Goal: Task Accomplishment & Management: Manage account settings

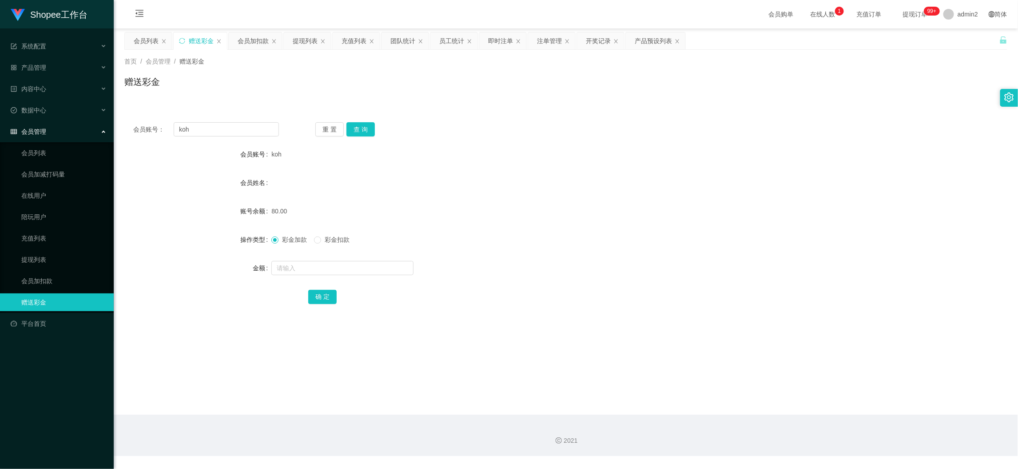
scroll to position [0, 0]
click at [723, 426] on div "2021" at bounding box center [566, 434] width 904 height 41
click at [248, 36] on div "会员加扣款" at bounding box center [253, 40] width 31 height 17
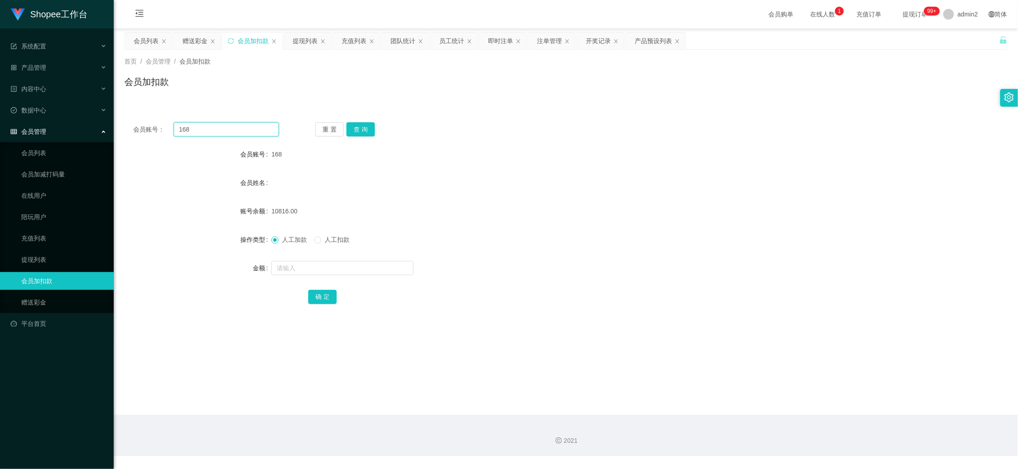
click at [242, 132] on input "168" at bounding box center [226, 129] width 105 height 14
paste input "77"
type input "77"
click at [364, 127] on button "查 询" at bounding box center [361, 129] width 28 height 14
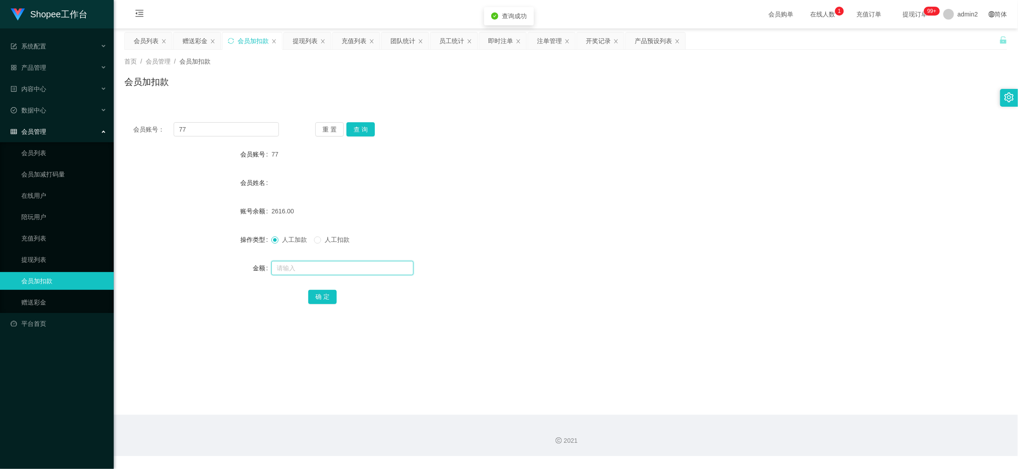
click at [381, 265] on input "text" at bounding box center [342, 268] width 142 height 14
type input "16"
click at [324, 297] on button "确 定" at bounding box center [322, 297] width 28 height 14
click at [396, 38] on div "团队统计" at bounding box center [402, 40] width 25 height 17
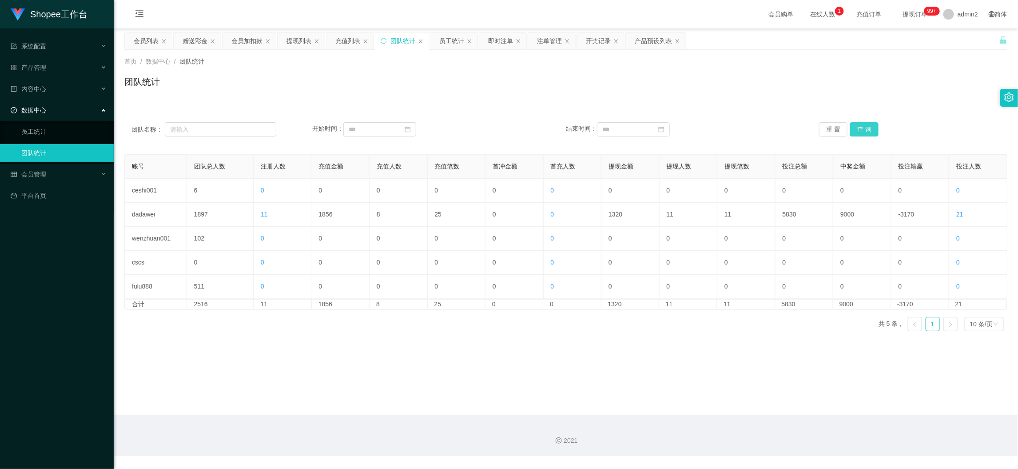
click at [868, 129] on button "查 询" at bounding box center [864, 129] width 28 height 14
click at [606, 372] on main "关闭左侧 关闭右侧 关闭其它 刷新页面 会员列表 赠送彩金 会员加扣款 提现列表 充值列表 团队统计 员工统计 即时注单 注单管理 开奖记录 产品预设列表 首…" at bounding box center [566, 221] width 904 height 386
drag, startPoint x: 799, startPoint y: 415, endPoint x: 746, endPoint y: 357, distance: 78.3
click at [800, 414] on div "2021" at bounding box center [566, 434] width 904 height 41
drag, startPoint x: 195, startPoint y: 40, endPoint x: 239, endPoint y: 111, distance: 83.1
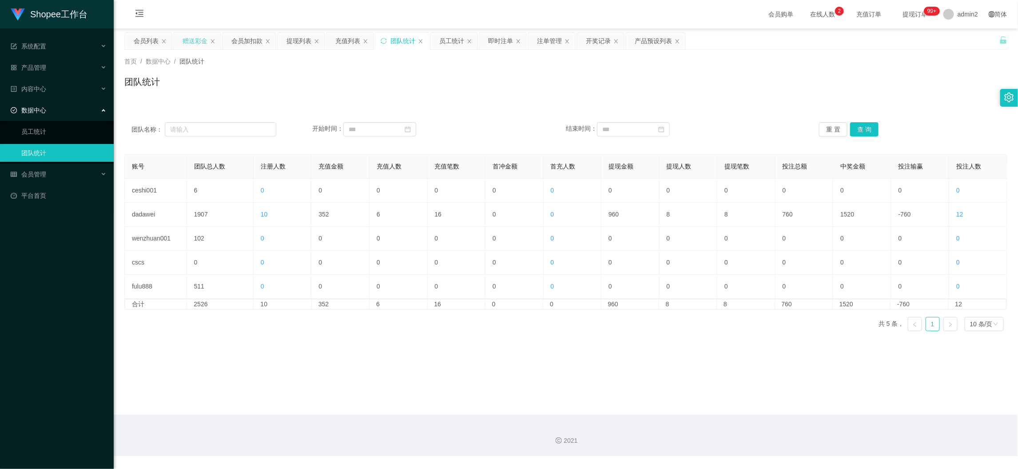
click at [196, 40] on div "赠送彩金" at bounding box center [195, 40] width 25 height 17
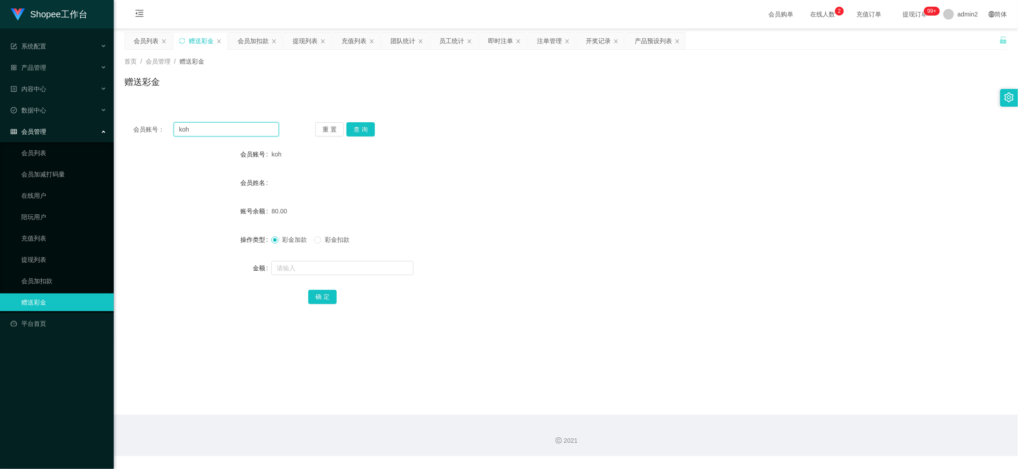
click at [241, 127] on input "koh" at bounding box center [226, 129] width 105 height 14
paste input "Euc1020"
type input "Euc1020"
click at [355, 128] on button "查 询" at bounding box center [361, 129] width 28 height 14
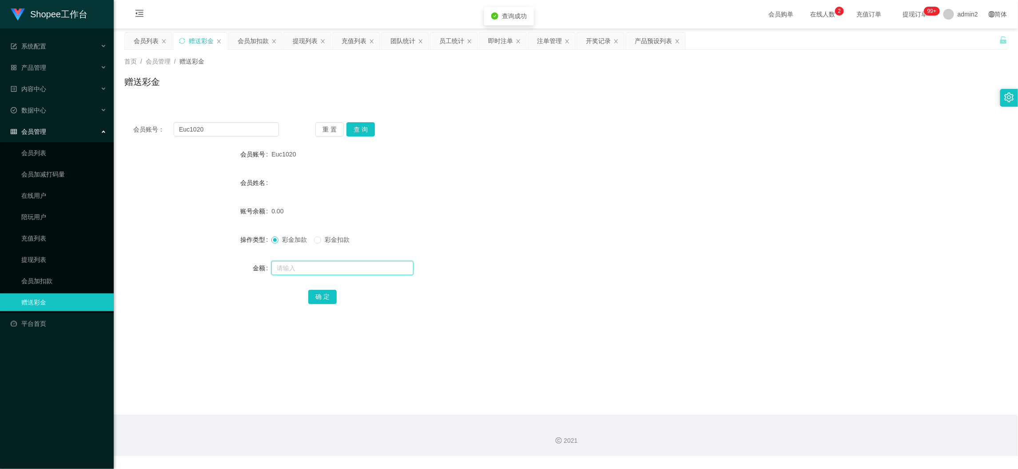
click at [368, 265] on input "text" at bounding box center [342, 268] width 142 height 14
click at [368, 265] on input "8" at bounding box center [342, 268] width 142 height 14
type input "80"
click at [320, 294] on button "确 定" at bounding box center [322, 297] width 28 height 14
click at [513, 242] on div "彩金加款 彩金扣款" at bounding box center [528, 240] width 515 height 18
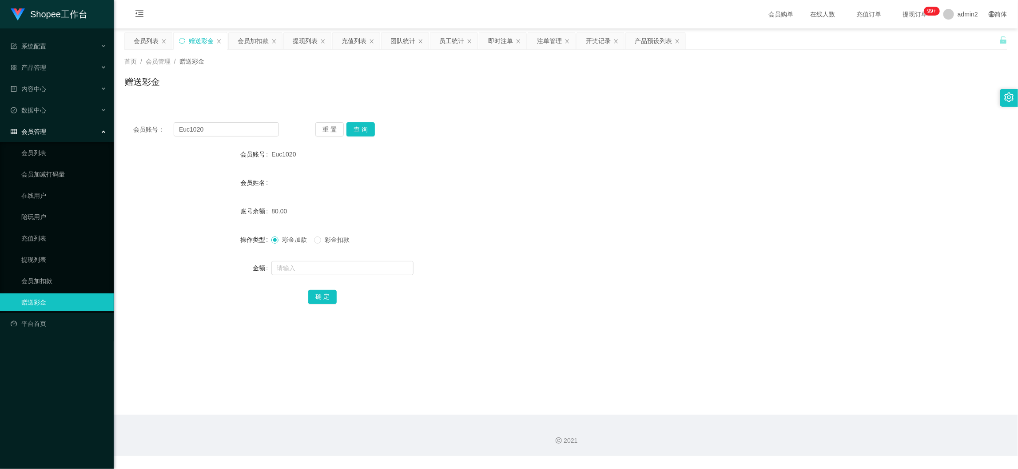
drag, startPoint x: 663, startPoint y: 417, endPoint x: 580, endPoint y: 195, distance: 237.6
click at [663, 417] on div "2021" at bounding box center [566, 434] width 904 height 41
click at [314, 42] on div "提现列表" at bounding box center [305, 40] width 25 height 17
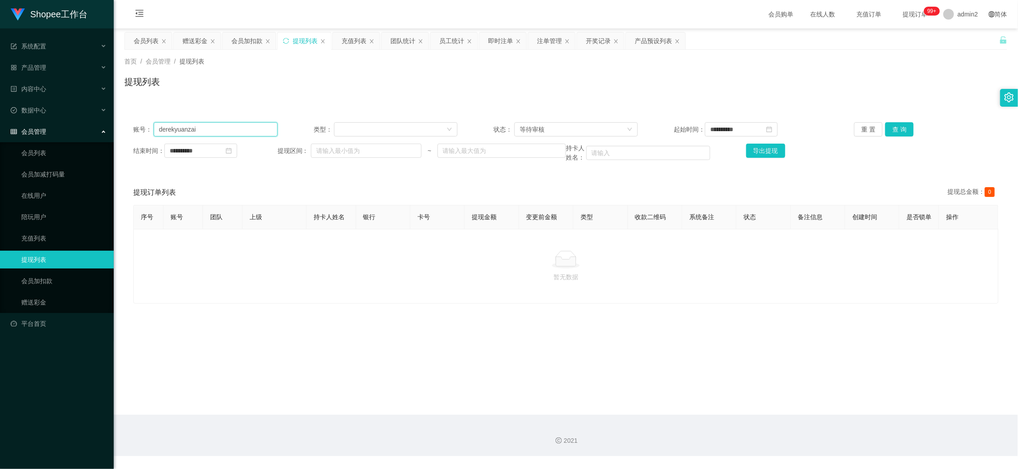
click at [231, 127] on input "derekyuanzai" at bounding box center [216, 129] width 124 height 14
click at [578, 125] on div "等待审核" at bounding box center [573, 129] width 107 height 13
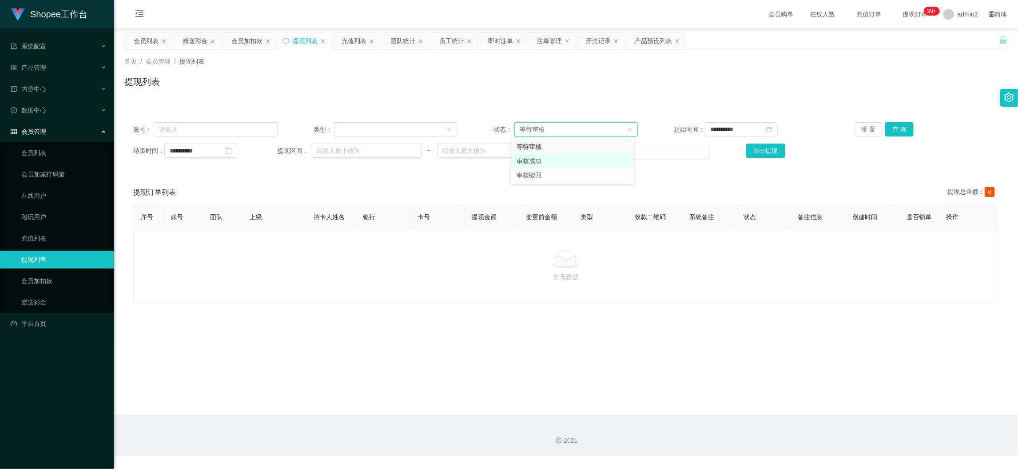
click at [543, 158] on li "审核成功" at bounding box center [572, 161] width 123 height 14
click at [902, 125] on button "查 询" at bounding box center [899, 129] width 28 height 14
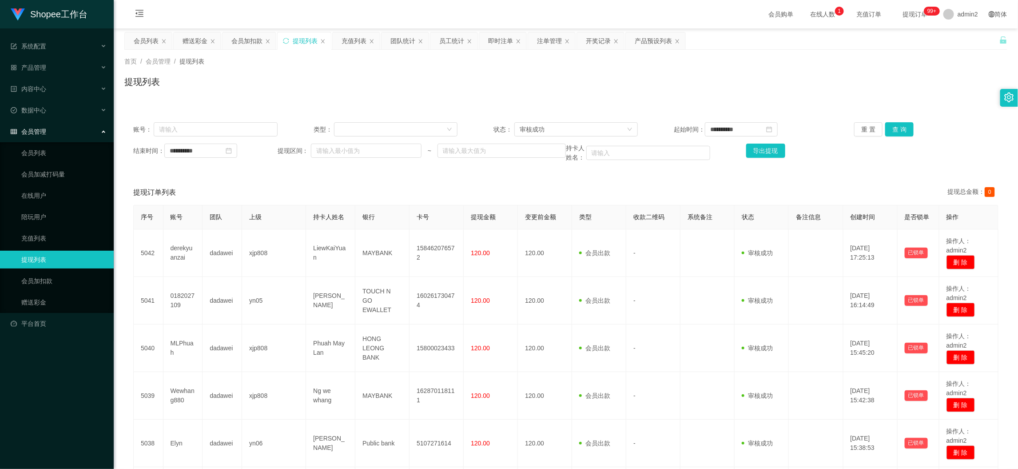
click at [419, 100] on div "首页 / 会员管理 / 提现列表 / 提现列表" at bounding box center [566, 76] width 904 height 53
click at [897, 127] on button "查 询" at bounding box center [899, 129] width 28 height 14
click at [769, 151] on button "导出提现" at bounding box center [765, 150] width 39 height 14
click at [396, 40] on div "团队统计" at bounding box center [402, 40] width 25 height 17
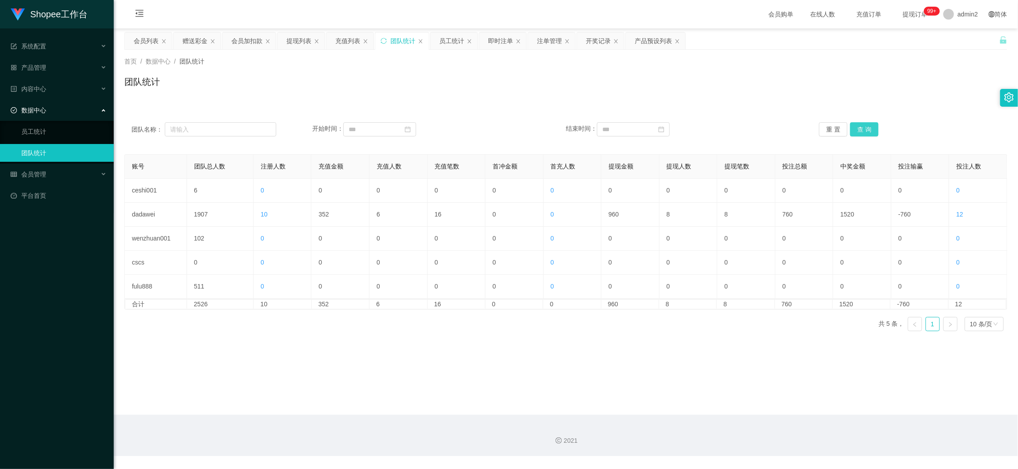
click at [865, 128] on button "查 询" at bounding box center [864, 129] width 28 height 14
click at [657, 374] on main "关闭左侧 关闭右侧 关闭其它 刷新页面 会员列表 赠送彩金 会员加扣款 提现列表 充值列表 团队统计 员工统计 即时注单 注单管理 开奖记录 产品预设列表 首…" at bounding box center [566, 221] width 904 height 386
